Goal: Check status: Check status

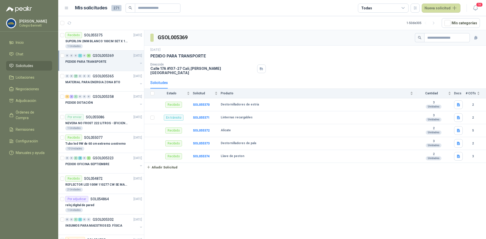
click at [106, 60] on div "PEDIDO PARA TRANSPORTE" at bounding box center [101, 62] width 73 height 6
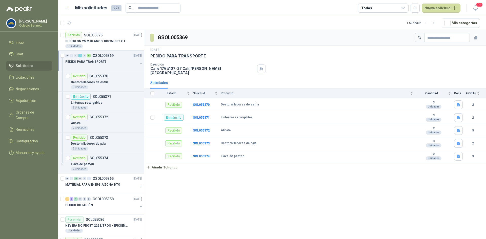
click at [106, 60] on div "PEDIDO PARA TRANSPORTE" at bounding box center [101, 62] width 73 height 6
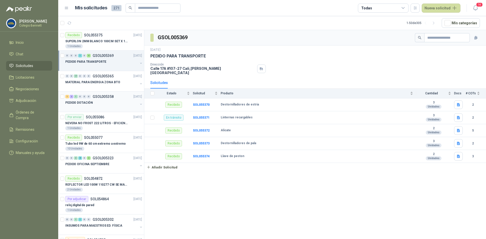
click at [106, 100] on div "PEDIDO DOTACIÓN" at bounding box center [101, 103] width 73 height 6
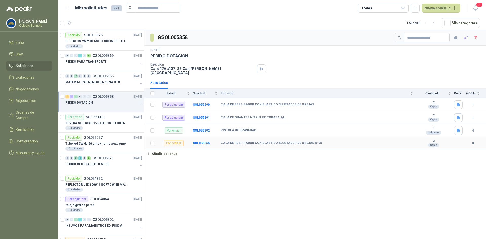
click at [200, 142] on td "SOL055565" at bounding box center [207, 143] width 28 height 12
click at [200, 141] on b "SOL055565" at bounding box center [201, 143] width 17 height 4
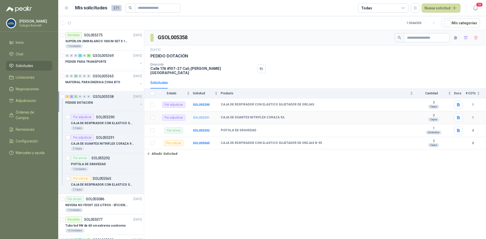
click at [203, 116] on b "SOL055291" at bounding box center [201, 118] width 17 height 4
